Goal: Information Seeking & Learning: Check status

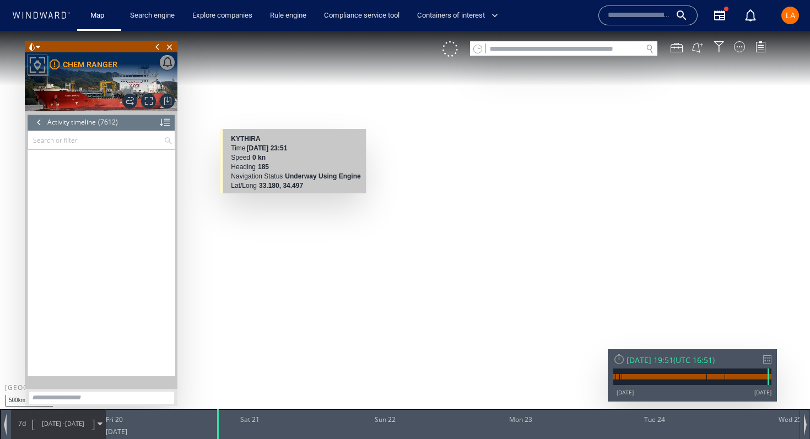
click at [573, 47] on input "text" at bounding box center [564, 49] width 156 height 15
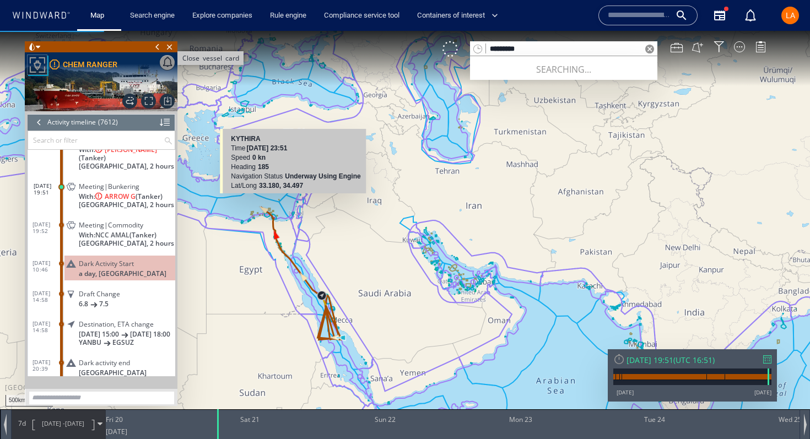
type input "*********"
click at [171, 48] on span "Close vessel card" at bounding box center [170, 46] width 12 height 11
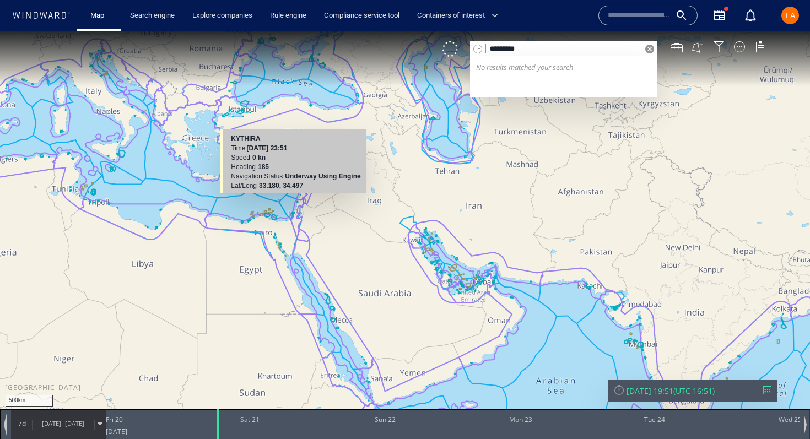
click at [647, 47] on span at bounding box center [649, 49] width 9 height 9
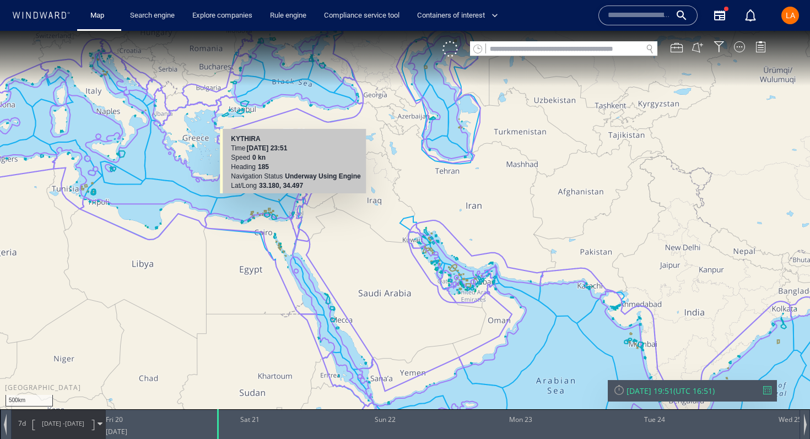
click at [519, 53] on input "text" at bounding box center [564, 49] width 156 height 15
paste input "*******"
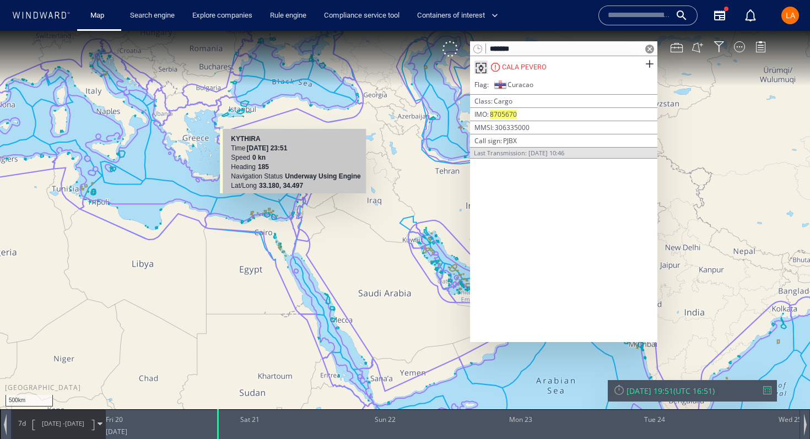
type input "*******"
click at [538, 68] on div "CALA PEVERO" at bounding box center [524, 67] width 45 height 10
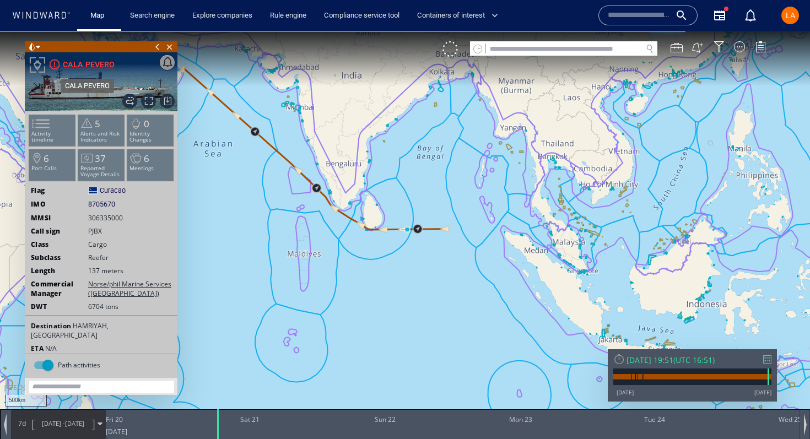
click at [81, 66] on div "CALA PEVERO" at bounding box center [89, 64] width 52 height 13
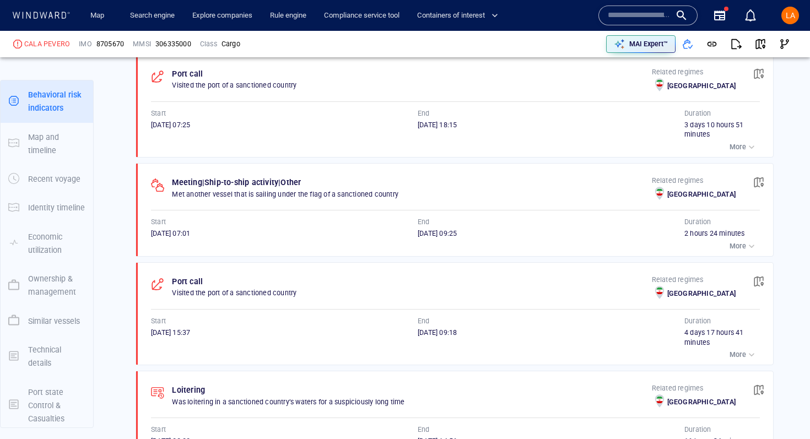
scroll to position [617, 0]
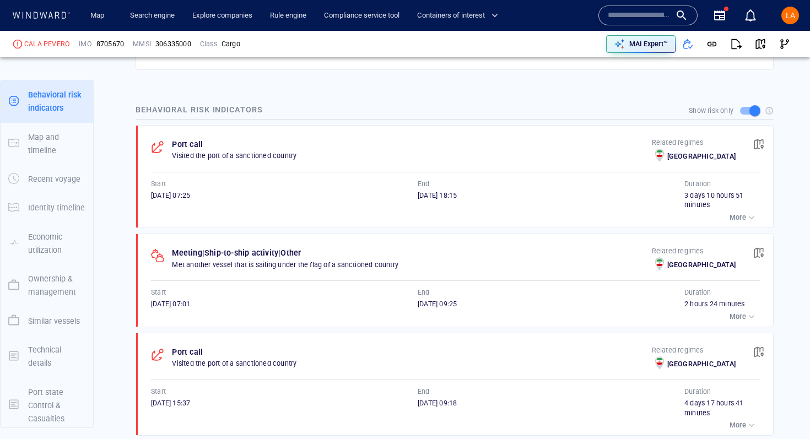
scroll to position [692, 0]
click at [754, 39] on button "button" at bounding box center [760, 44] width 24 height 24
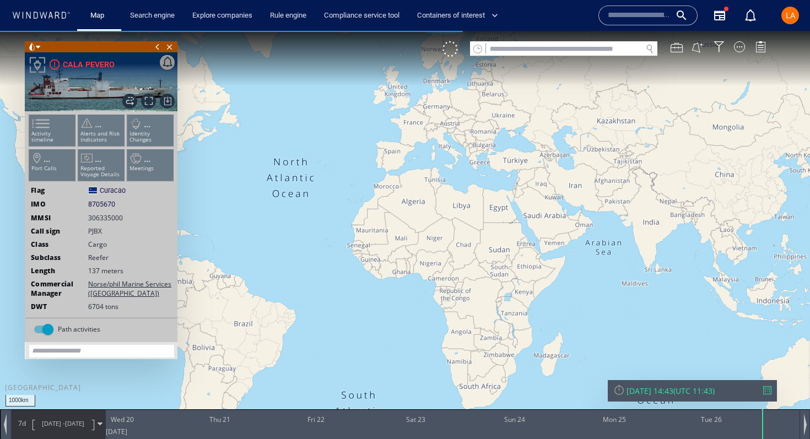
click at [673, 388] on div "[DATE] 14:43" at bounding box center [649, 391] width 47 height 10
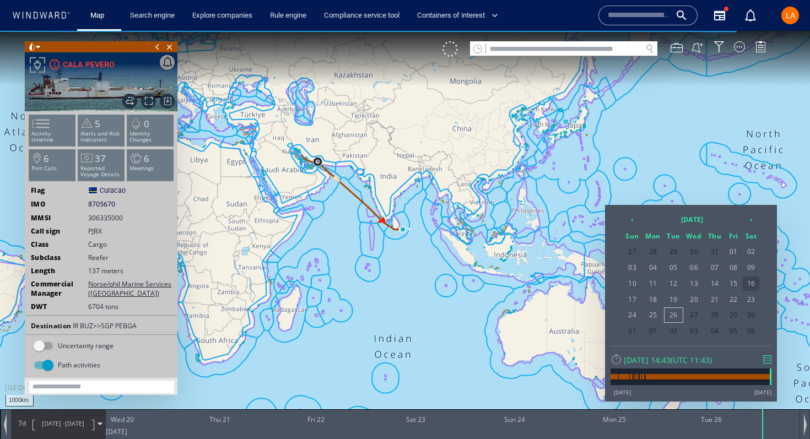
click at [747, 285] on span "16" at bounding box center [750, 283] width 17 height 14
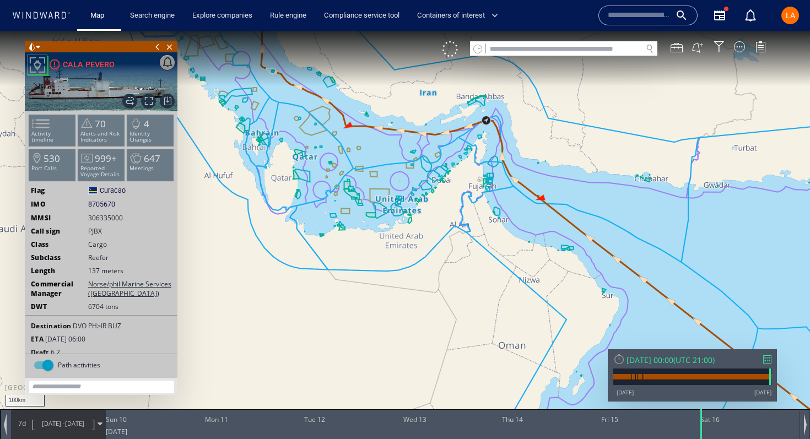
drag, startPoint x: 306, startPoint y: 58, endPoint x: 306, endPoint y: 151, distance: 93.1
click at [307, 153] on canvas "Map" at bounding box center [405, 229] width 810 height 397
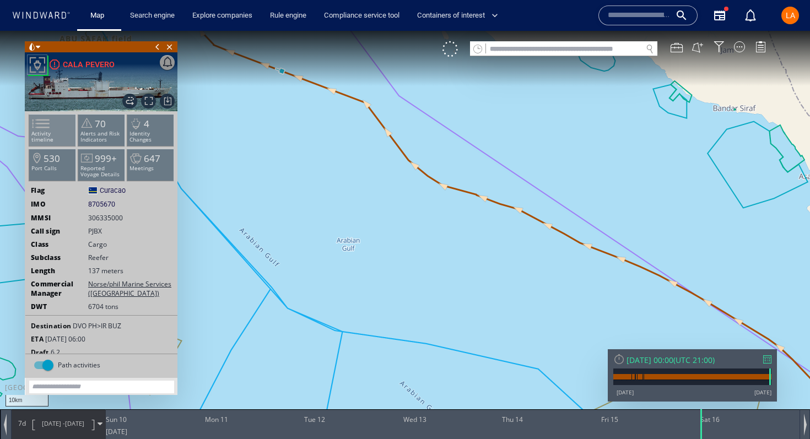
click at [42, 120] on span at bounding box center [34, 124] width 17 height 16
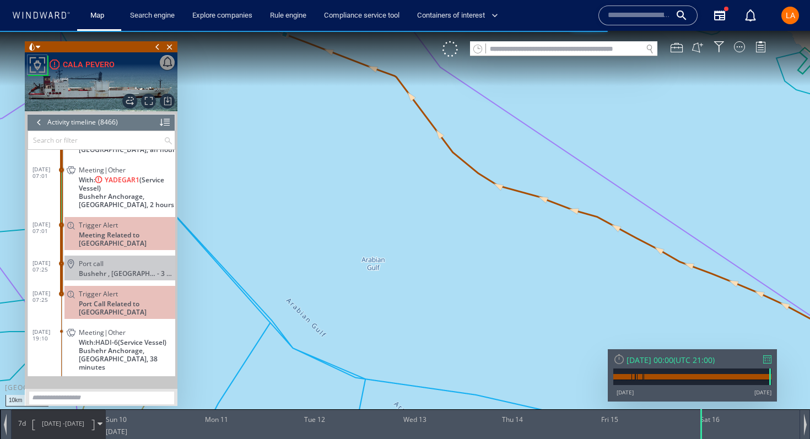
scroll to position [255717, 0]
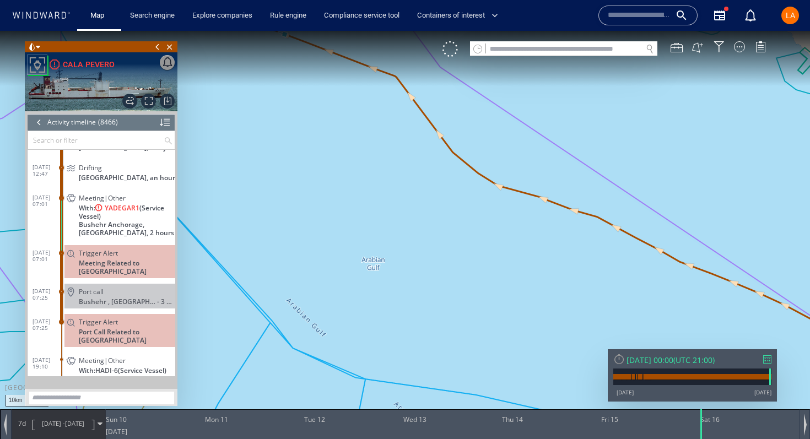
click at [84, 210] on span "With: YADEGAR1 (Service Vessel)" at bounding box center [127, 212] width 96 height 17
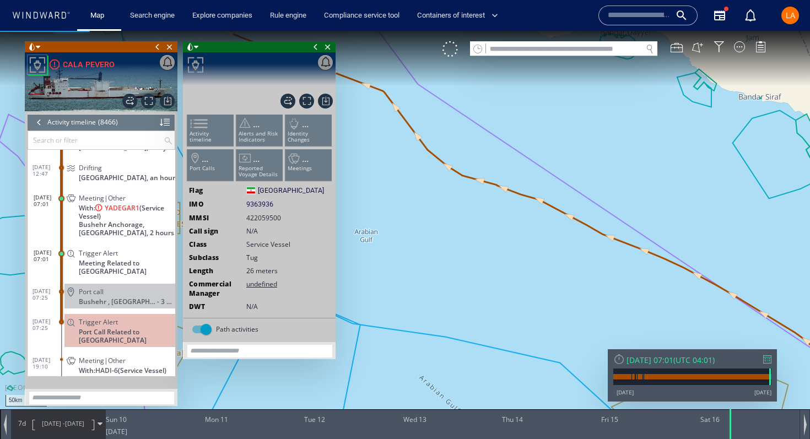
scroll to position [255745, 0]
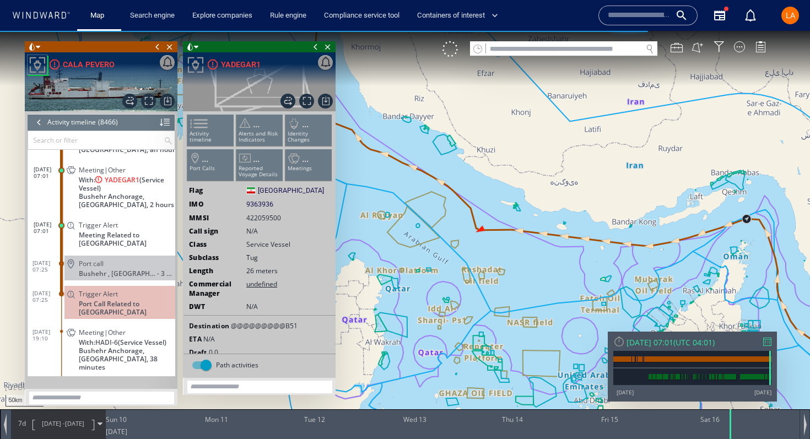
click at [318, 48] on span at bounding box center [316, 46] width 12 height 11
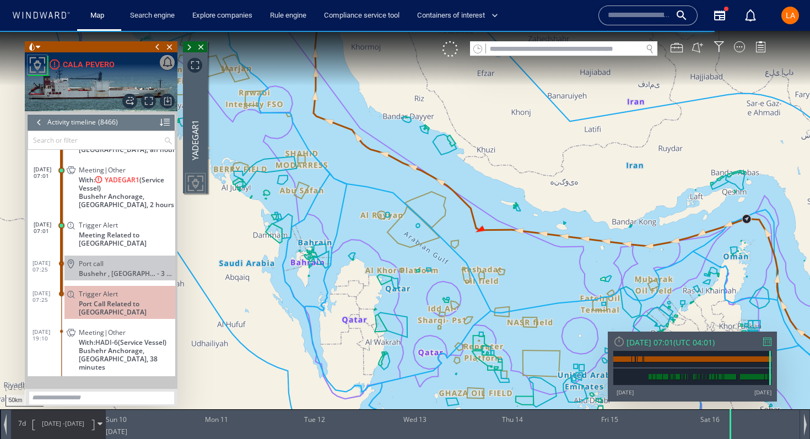
click at [156, 48] on span at bounding box center [157, 46] width 12 height 11
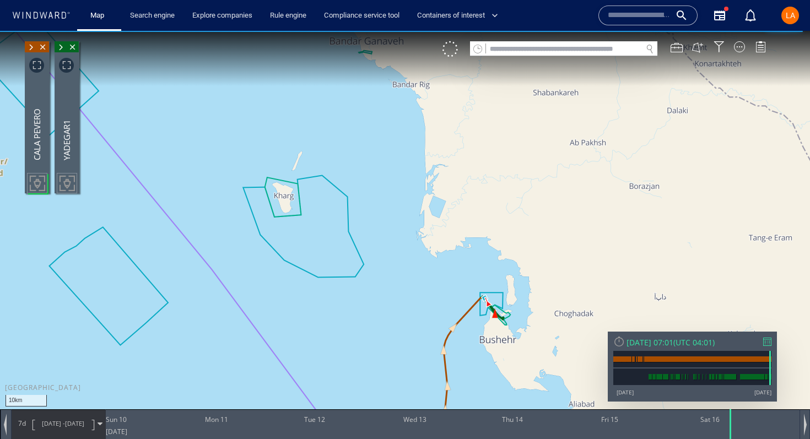
drag, startPoint x: 513, startPoint y: 347, endPoint x: 466, endPoint y: 289, distance: 74.8
click at [466, 289] on canvas "Map" at bounding box center [405, 229] width 810 height 397
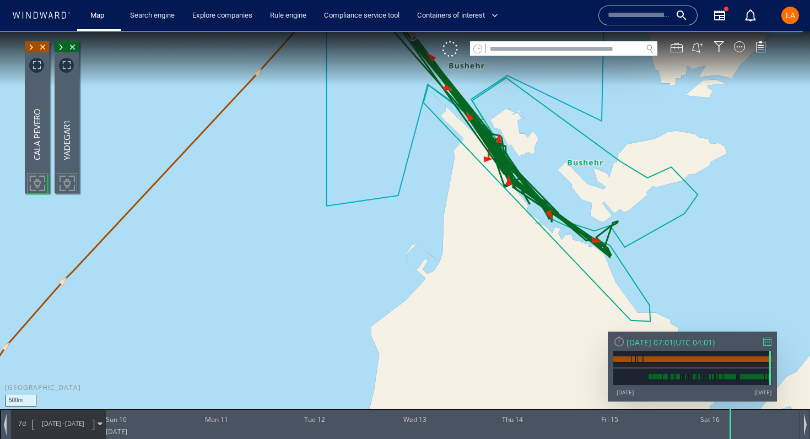
drag, startPoint x: 413, startPoint y: 135, endPoint x: 469, endPoint y: 371, distance: 242.3
click at [469, 371] on canvas "Map" at bounding box center [405, 229] width 810 height 397
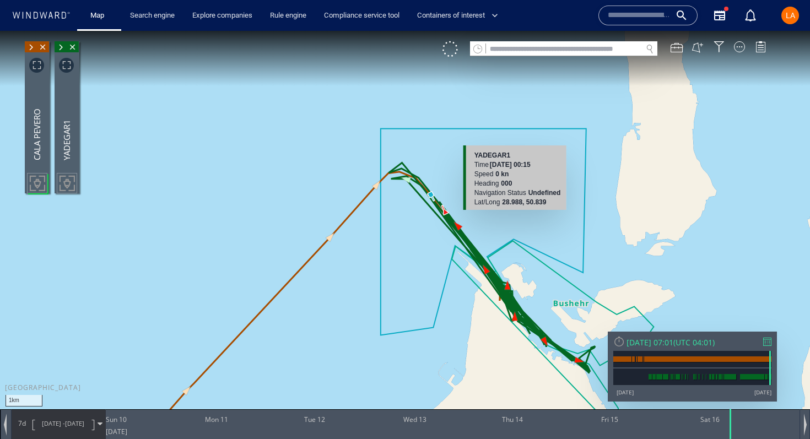
drag, startPoint x: 519, startPoint y: 319, endPoint x: 519, endPoint y: 218, distance: 101.3
click at [519, 217] on canvas "Map" at bounding box center [405, 229] width 810 height 397
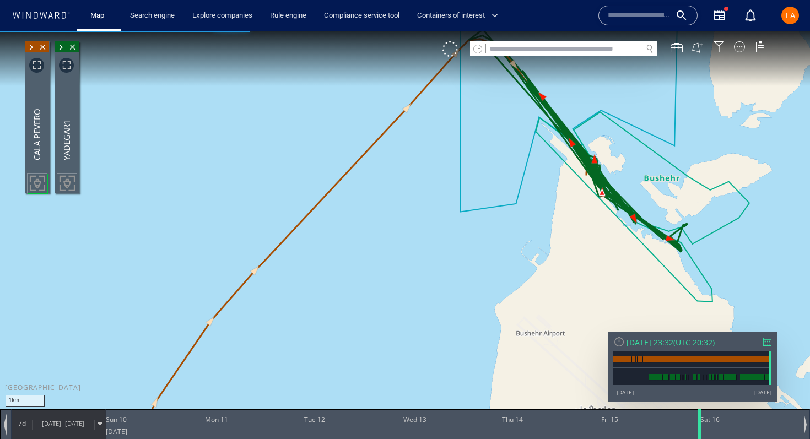
click at [697, 421] on div at bounding box center [701, 424] width 11 height 30
drag, startPoint x: 700, startPoint y: 433, endPoint x: 758, endPoint y: 433, distance: 58.4
click at [758, 433] on div at bounding box center [759, 424] width 11 height 30
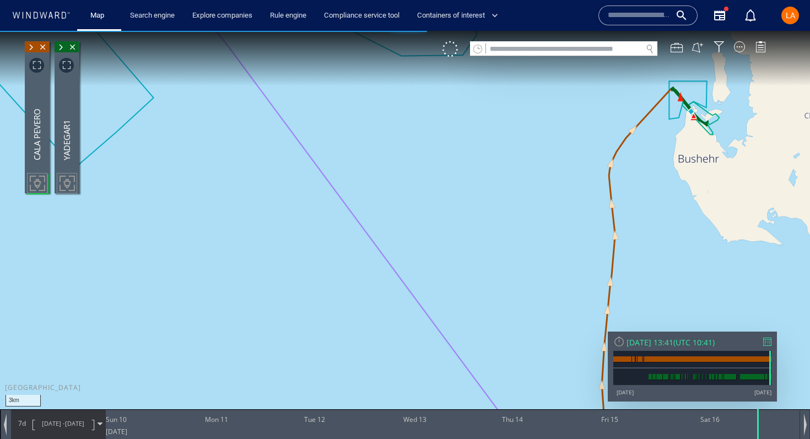
click at [736, 52] on div "VM" at bounding box center [609, 48] width 334 height 15
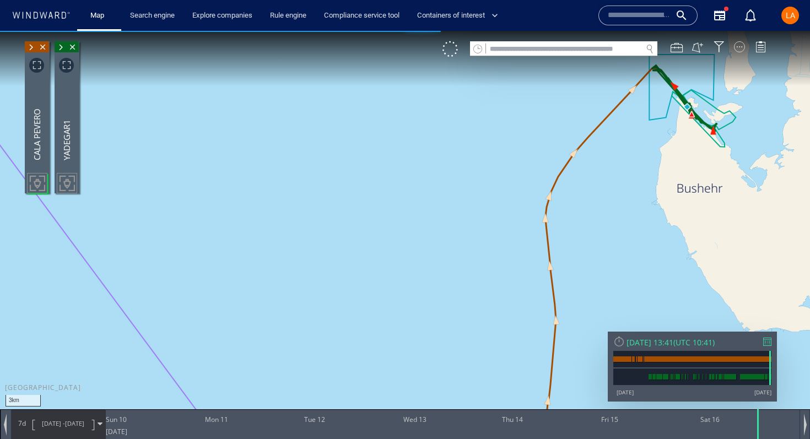
click at [739, 45] on div at bounding box center [739, 46] width 11 height 11
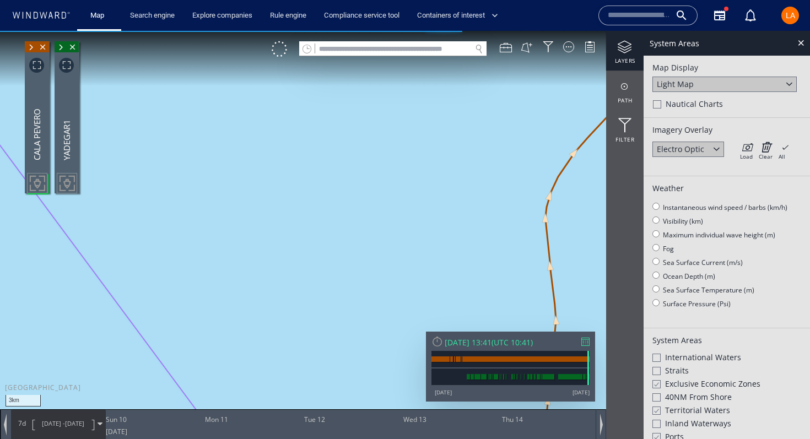
click at [731, 82] on div "Light Map" at bounding box center [724, 84] width 144 height 15
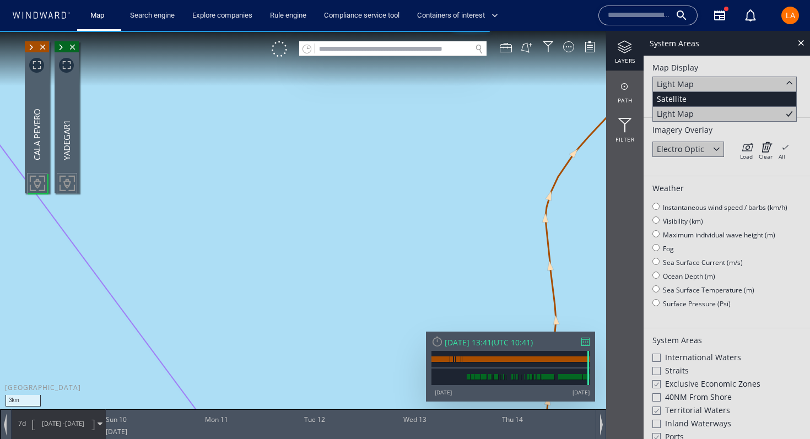
click at [707, 101] on div "Satellite" at bounding box center [724, 99] width 144 height 15
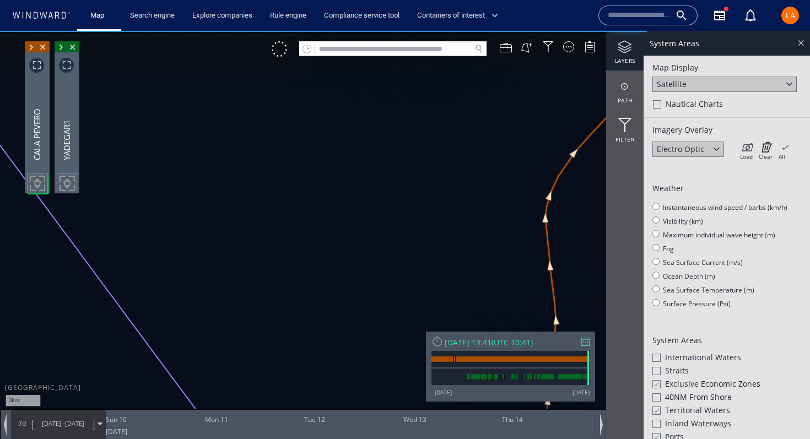
click at [801, 40] on div at bounding box center [800, 42] width 13 height 13
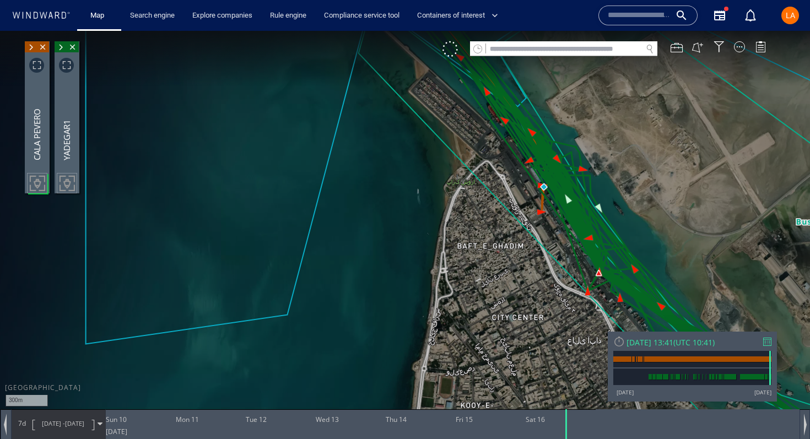
click at [64, 430] on span "[DATE] - [DATE]" at bounding box center [63, 424] width 56 height 28
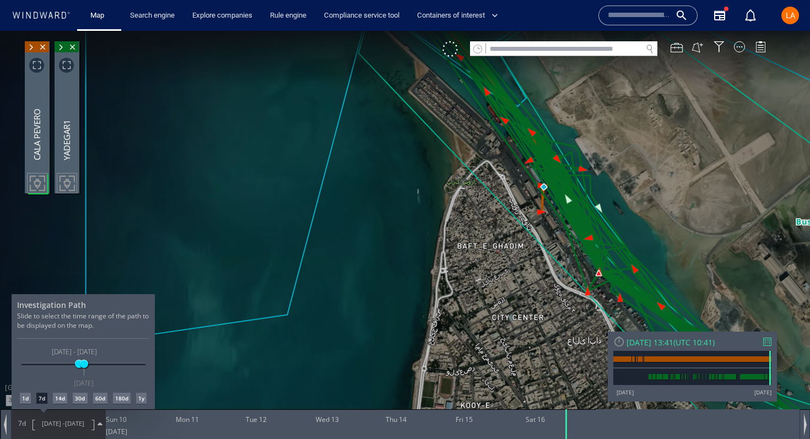
click at [21, 399] on div "1d" at bounding box center [25, 398] width 11 height 11
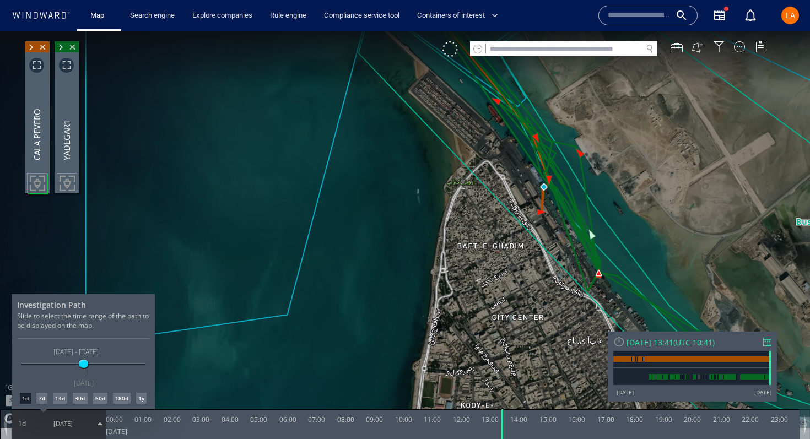
click at [554, 169] on div at bounding box center [405, 235] width 810 height 408
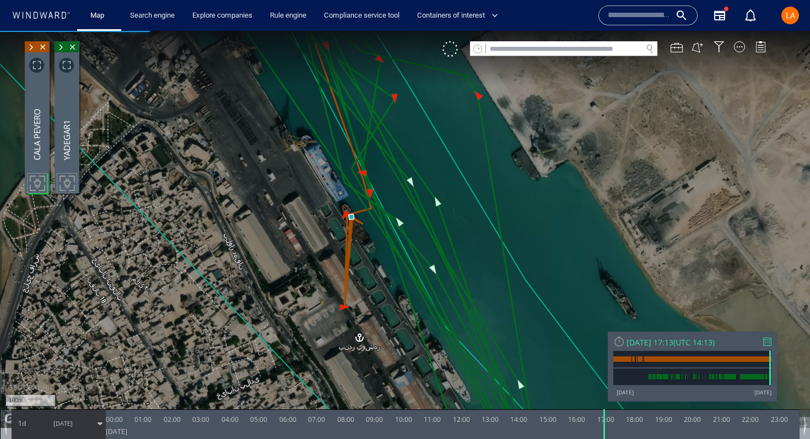
drag, startPoint x: 500, startPoint y: 427, endPoint x: 602, endPoint y: 398, distance: 106.0
click at [602, 31] on div "100m © Mapbox © OpenStreetMap Improve this map © Maxar 0 0 23:00 [DATE] 00:00 0…" at bounding box center [405, 31] width 810 height 0
click at [450, 52] on div at bounding box center [449, 48] width 15 height 15
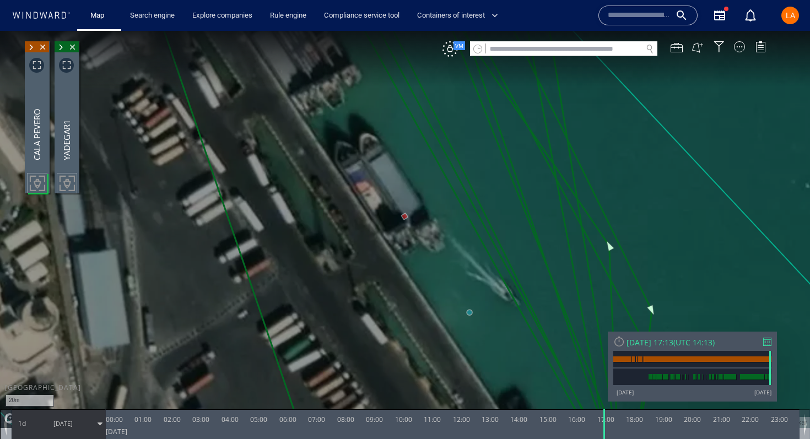
click at [530, 49] on input "text" at bounding box center [564, 49] width 156 height 15
paste input "**********"
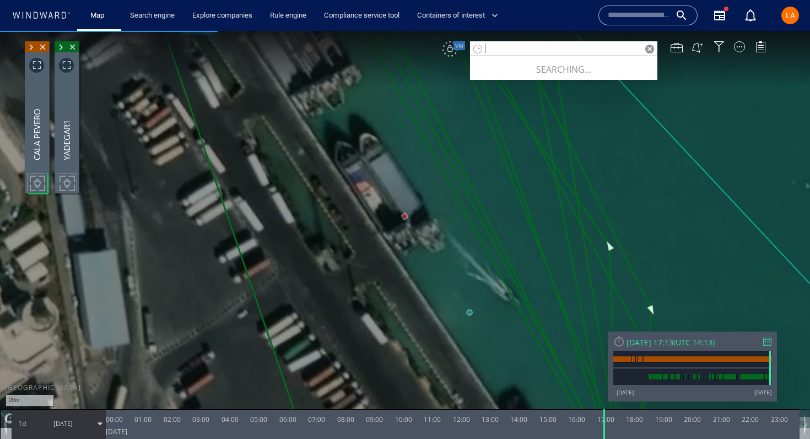
type input "**********"
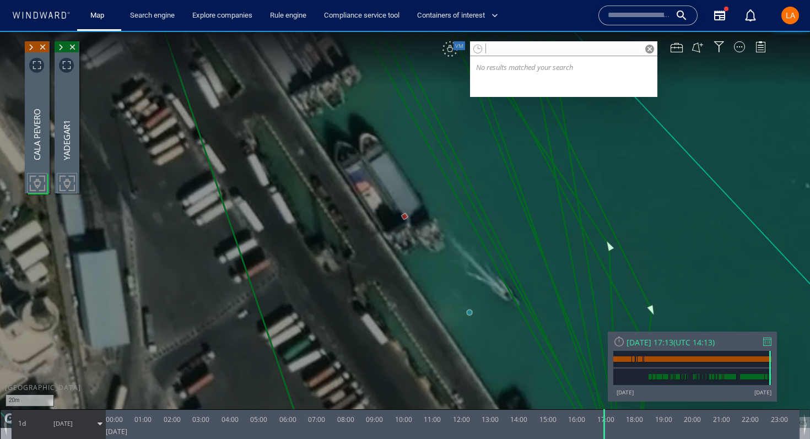
click at [453, 53] on div "VM" at bounding box center [449, 48] width 15 height 15
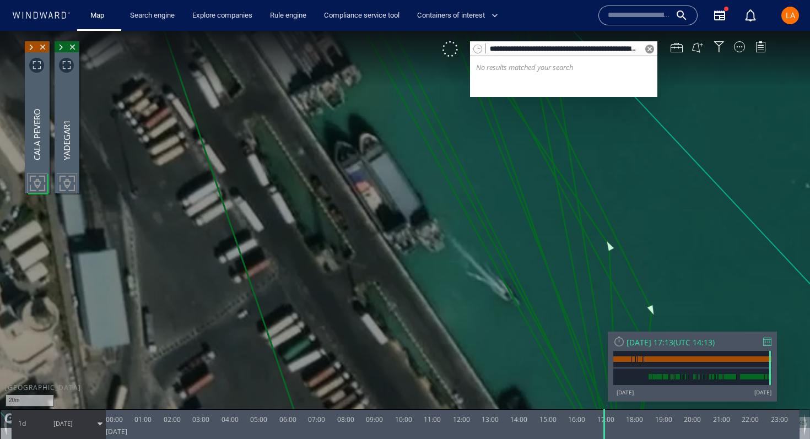
click at [649, 49] on span at bounding box center [649, 49] width 9 height 9
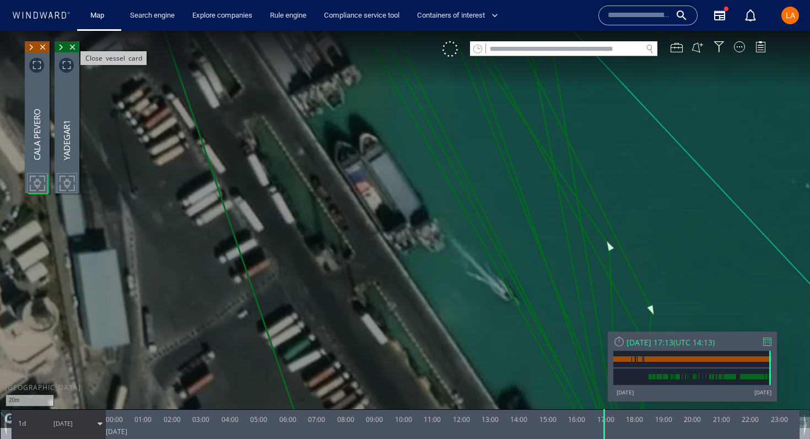
click at [74, 48] on span "Close vessel card" at bounding box center [73, 46] width 12 height 11
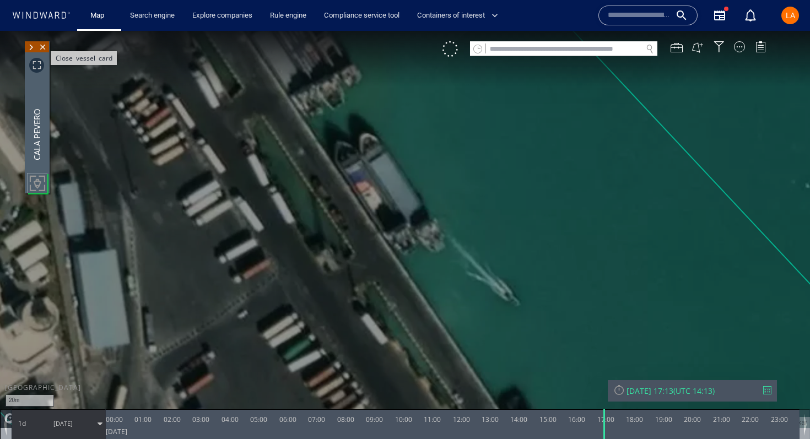
click at [45, 50] on span "Close vessel card" at bounding box center [43, 46] width 12 height 11
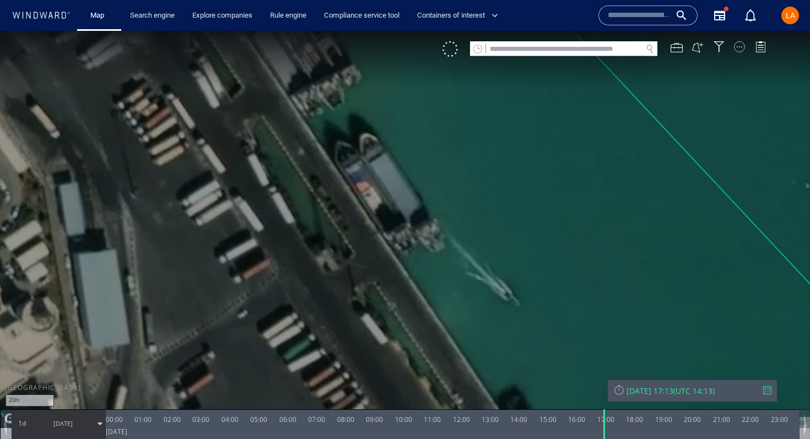
click at [737, 48] on div at bounding box center [739, 46] width 11 height 11
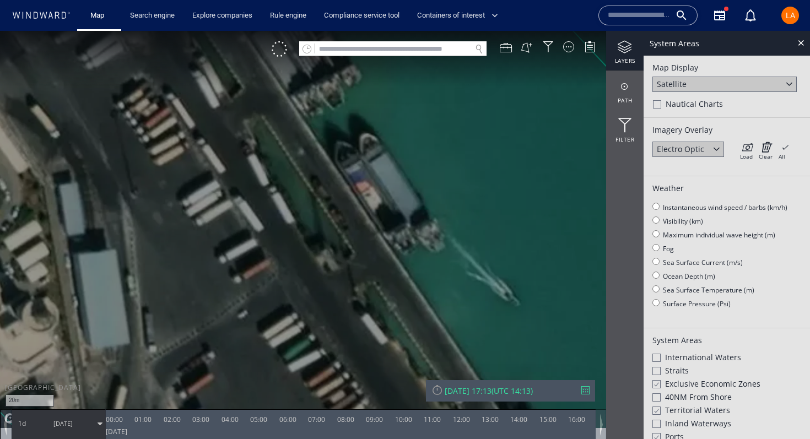
click at [748, 82] on div "Satellite" at bounding box center [724, 84] width 144 height 15
click at [713, 115] on div "Light Map" at bounding box center [724, 114] width 144 height 15
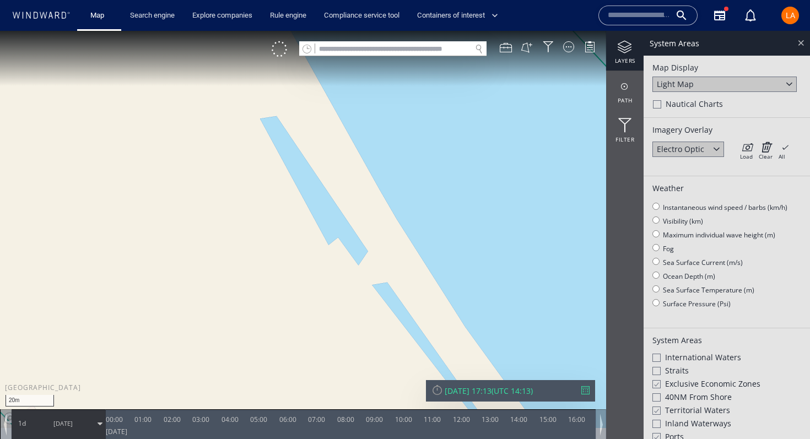
click at [799, 43] on div at bounding box center [800, 42] width 13 height 13
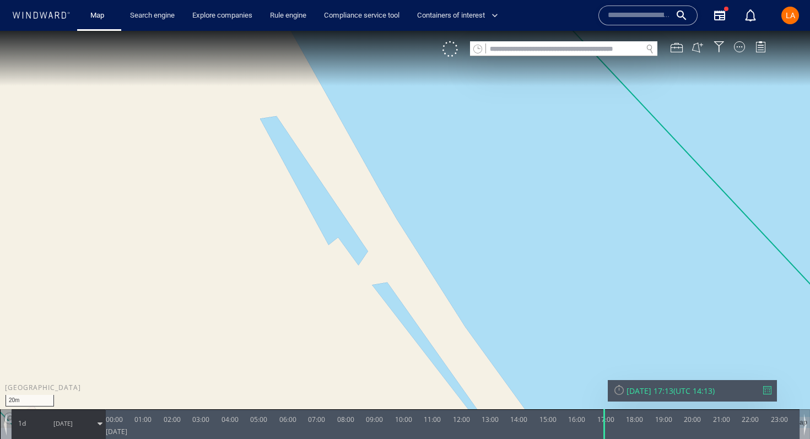
click at [506, 58] on canvas "Map" at bounding box center [405, 229] width 810 height 397
click at [506, 50] on input "text" at bounding box center [564, 49] width 156 height 15
paste input "*******"
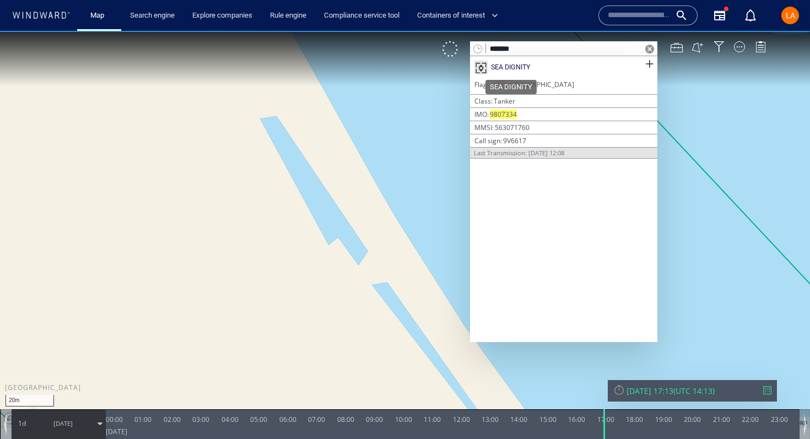
type input "*******"
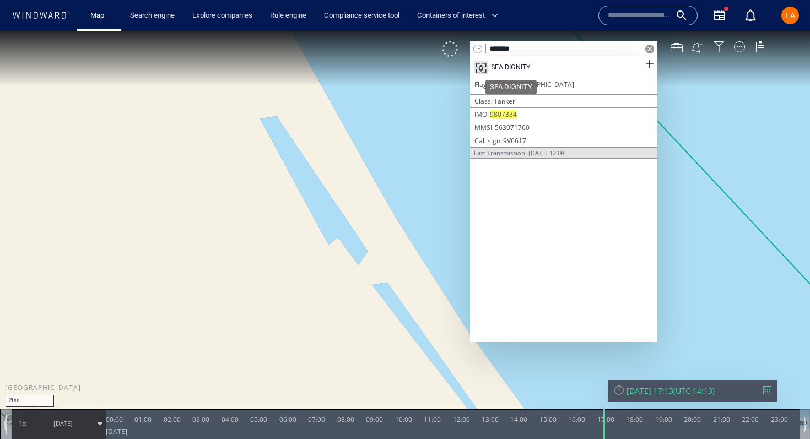
click at [500, 69] on div "SEA DIGNITY" at bounding box center [511, 67] width 40 height 10
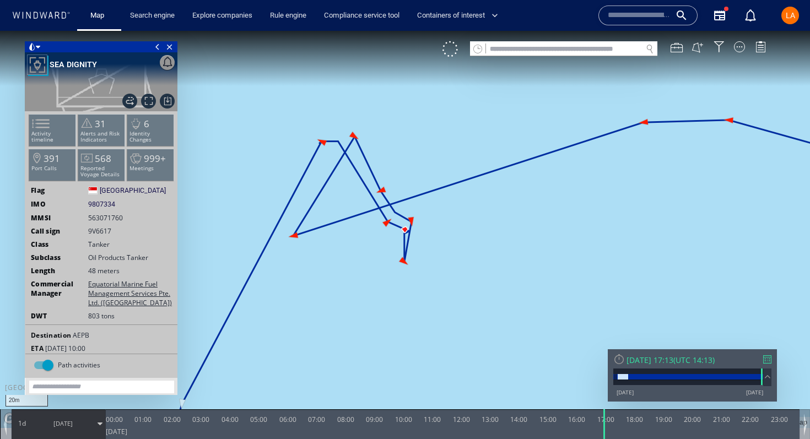
click at [652, 361] on div "[DATE] 17:13" at bounding box center [649, 360] width 47 height 10
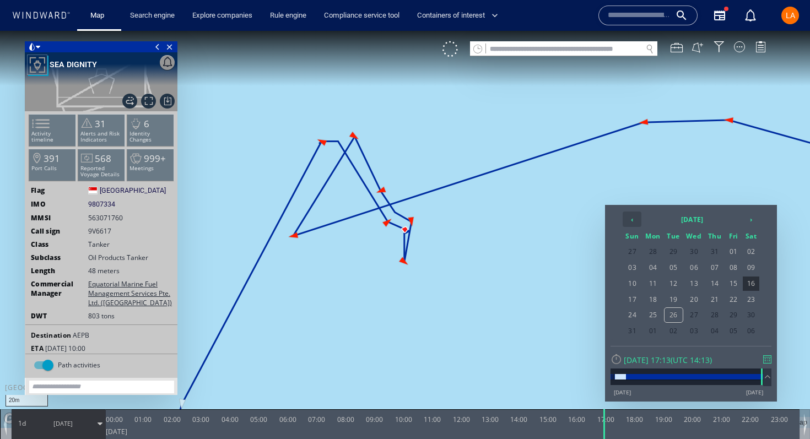
click at [634, 222] on th "‹" at bounding box center [631, 218] width 19 height 15
click at [676, 316] on span "29" at bounding box center [673, 315] width 18 height 14
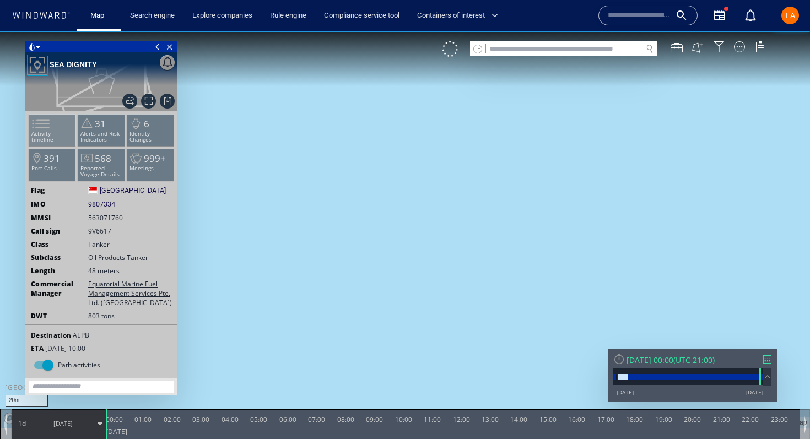
click at [42, 121] on span at bounding box center [34, 124] width 17 height 16
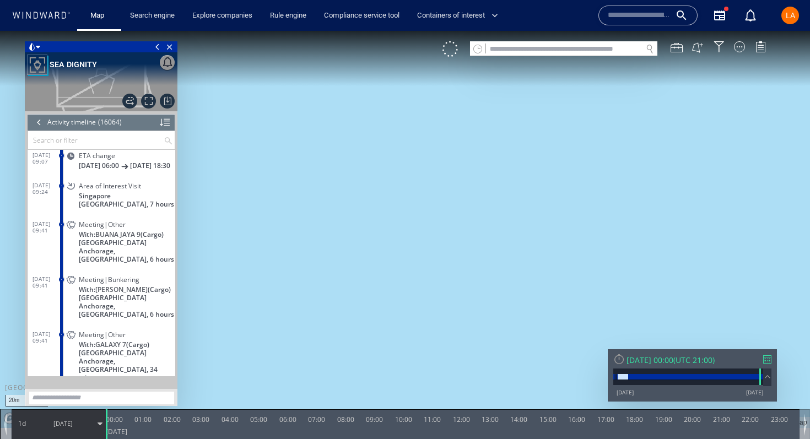
scroll to position [479134, 0]
